Goal: Task Accomplishment & Management: Use online tool/utility

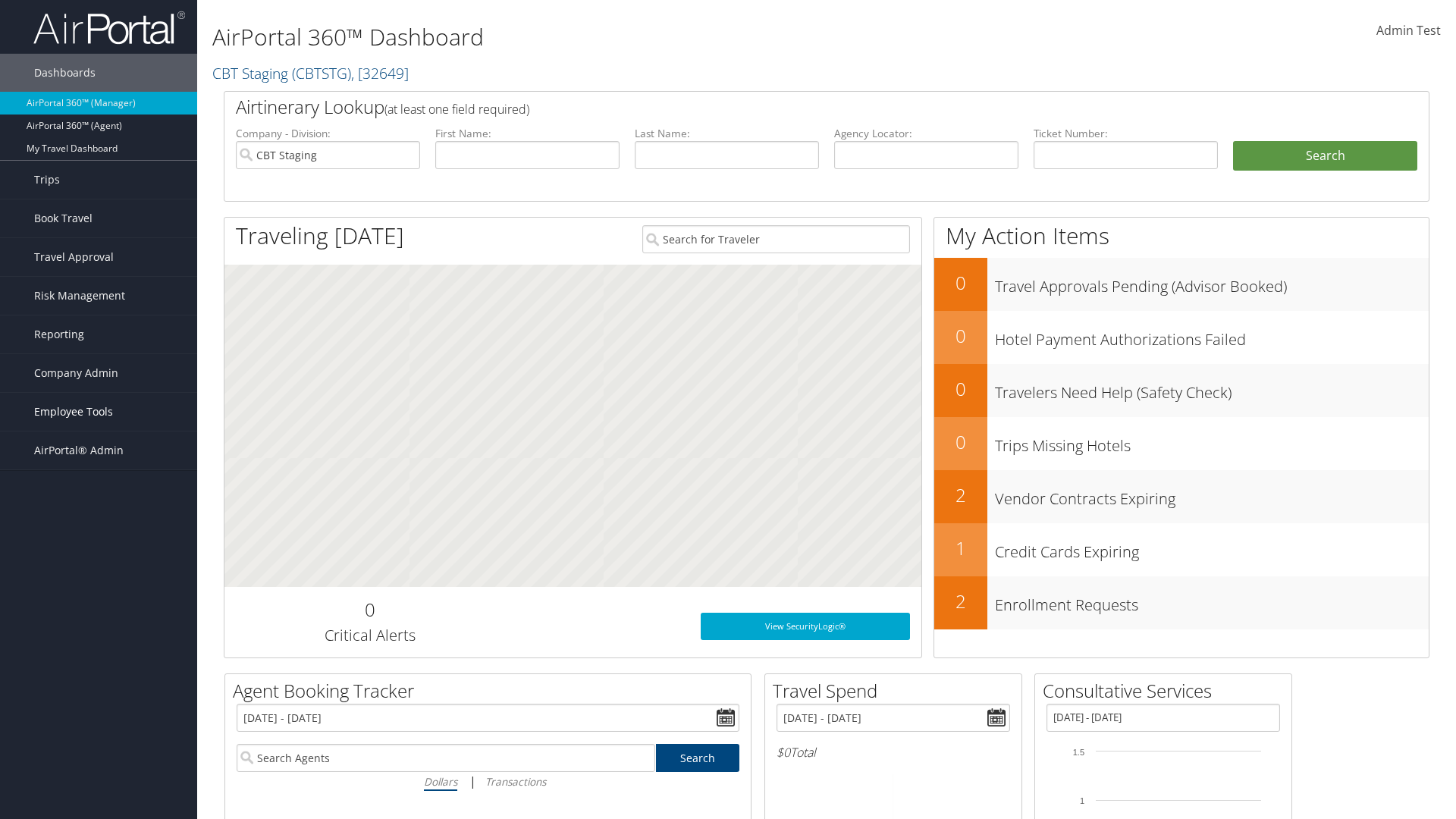
click at [99, 412] on span "Employee Tools" at bounding box center [73, 411] width 79 height 38
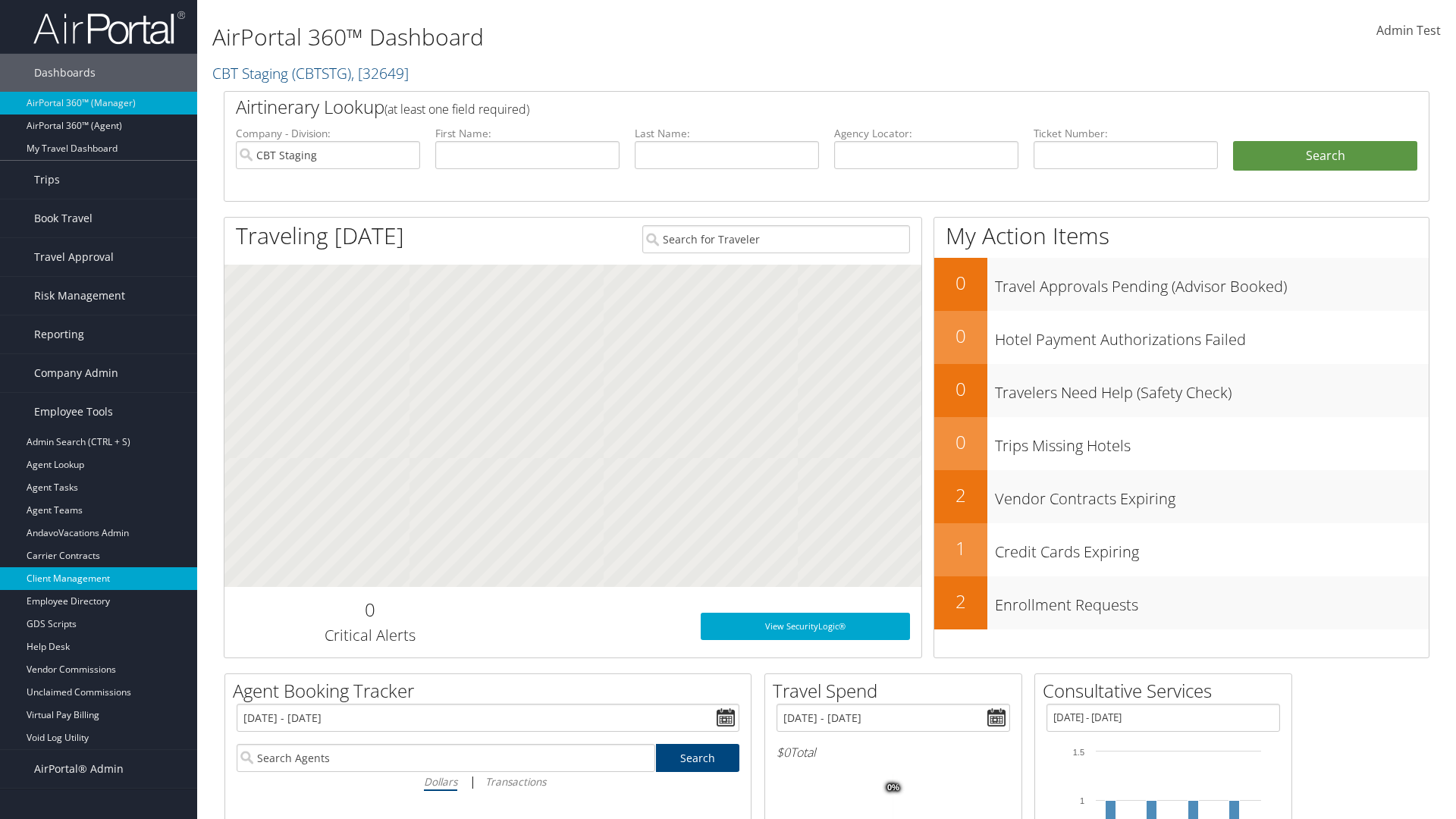
click at [99, 579] on link "Client Management" at bounding box center [98, 578] width 197 height 23
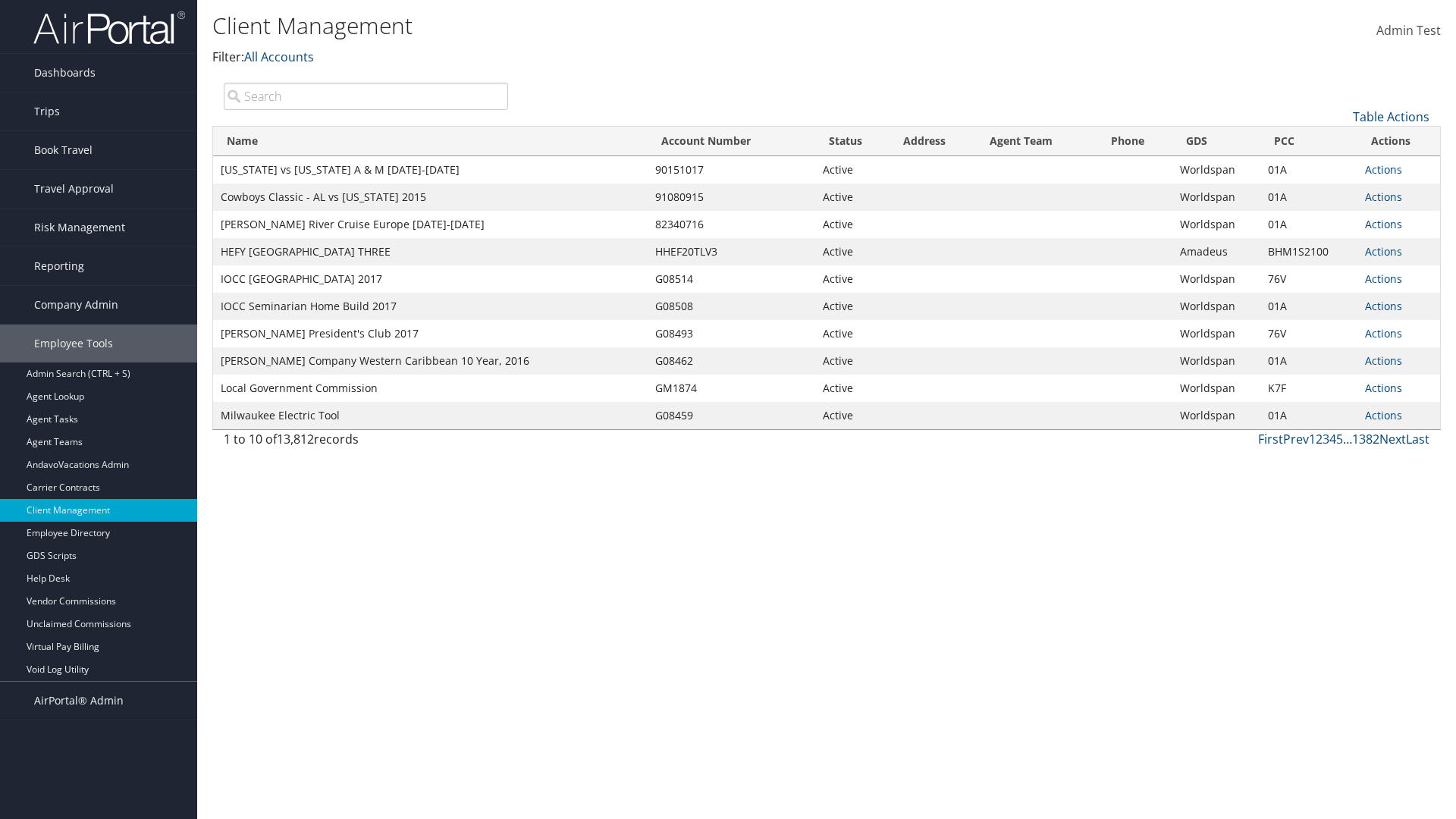
click at [365, 96] on input "search" at bounding box center [365, 96] width 284 height 27
type input "[US_STATE] vs [US_STATE] A & M [DATE]-[DATE]"
